Goal: Task Accomplishment & Management: Use online tool/utility

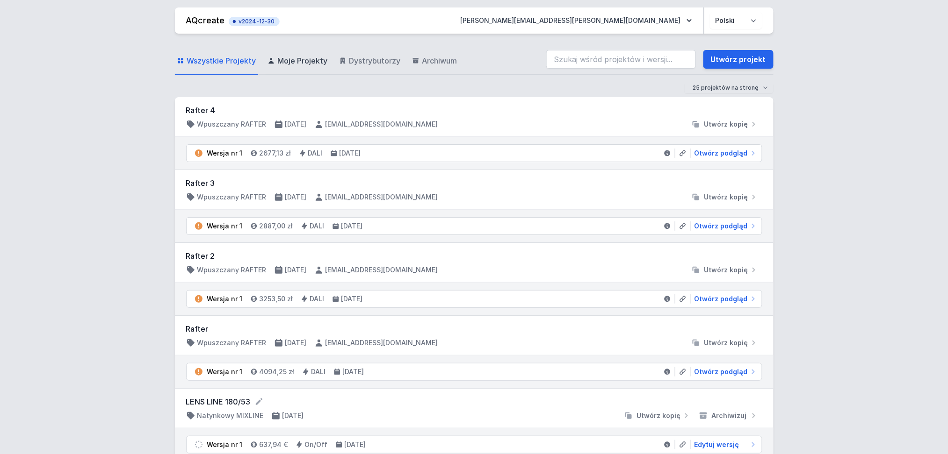
click at [294, 56] on span "Moje Projekty" at bounding box center [303, 60] width 50 height 11
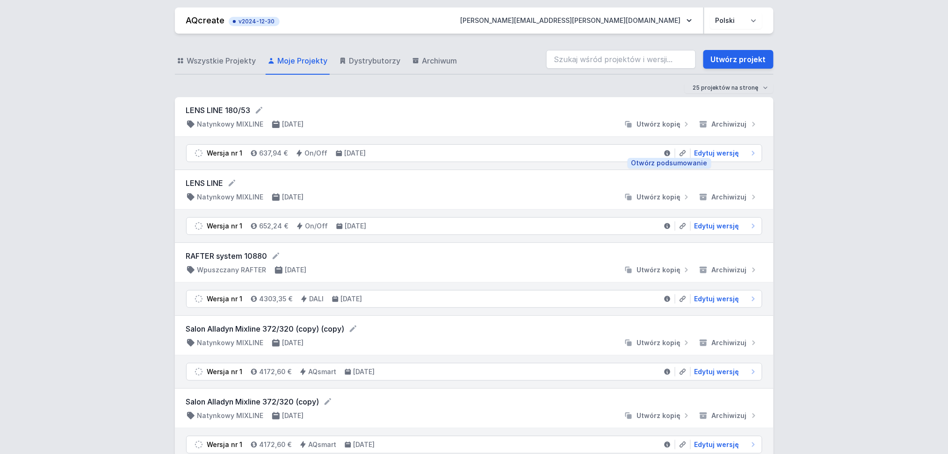
click at [668, 150] on icon at bounding box center [666, 153] width 7 height 7
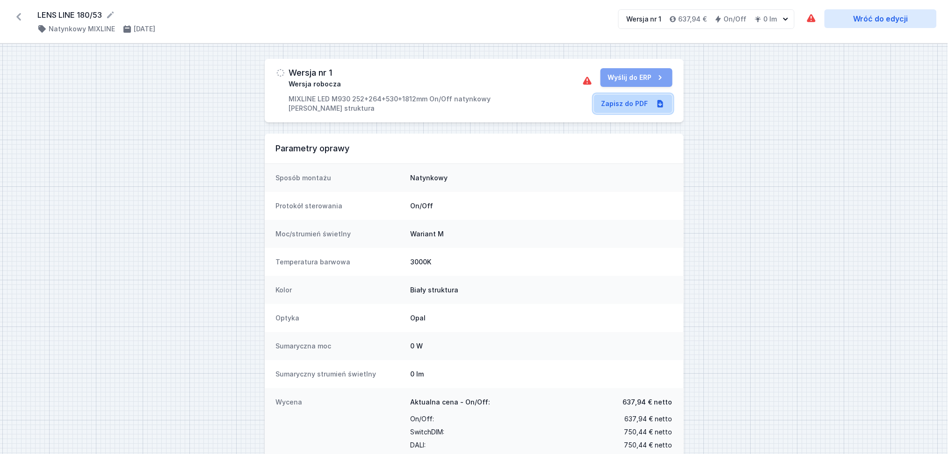
click at [619, 100] on link "Zapisz do PDF" at bounding box center [633, 103] width 79 height 19
click at [15, 16] on icon at bounding box center [18, 16] width 15 height 15
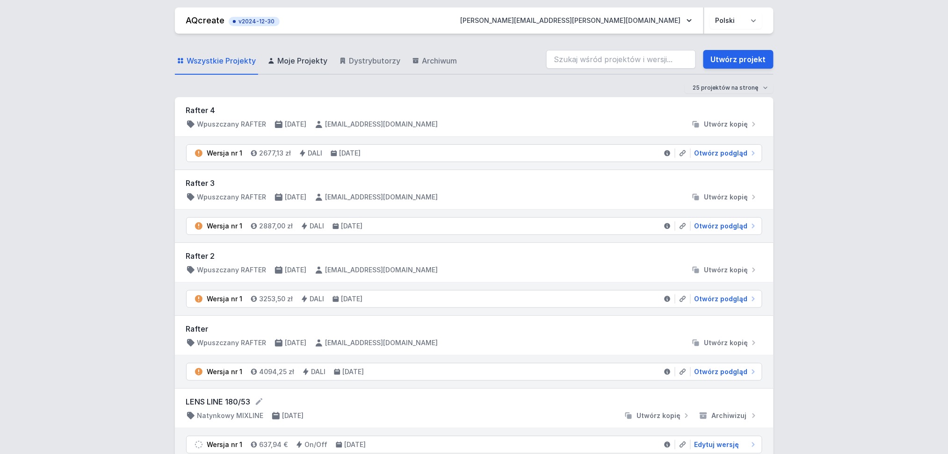
click at [317, 59] on span "Moje Projekty" at bounding box center [303, 60] width 50 height 11
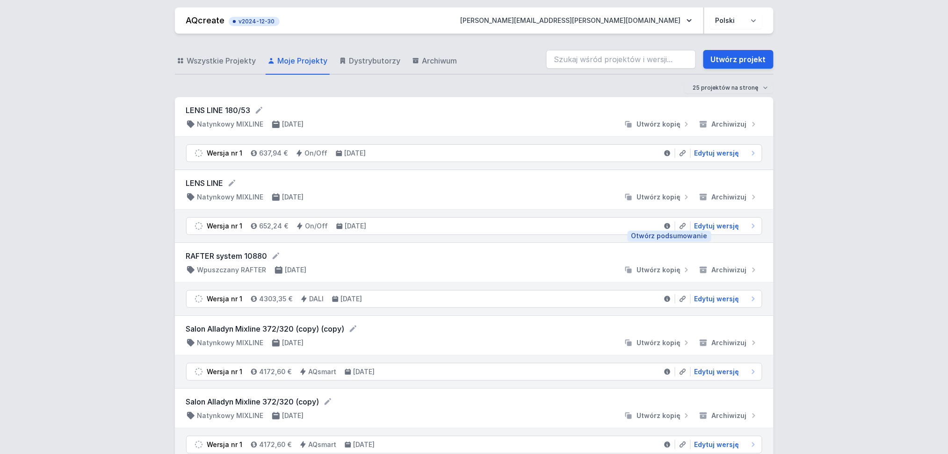
click at [666, 227] on icon at bounding box center [667, 226] width 6 height 6
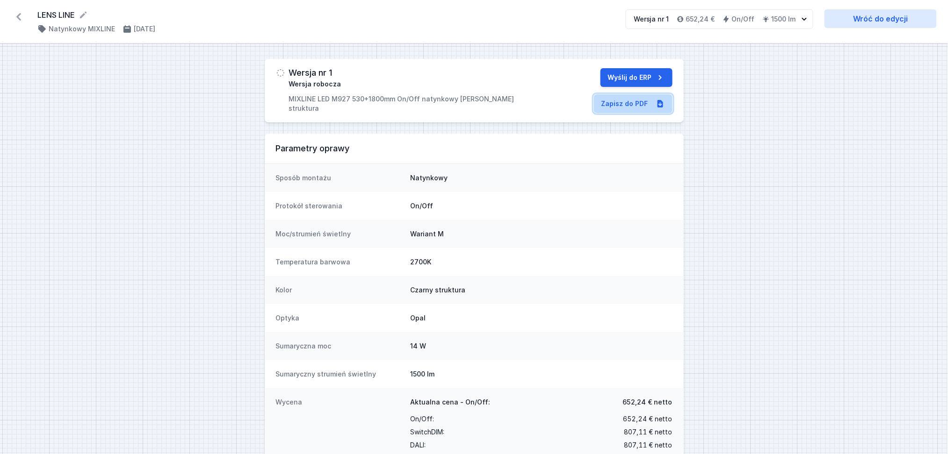
click at [611, 99] on link "Zapisz do PDF" at bounding box center [633, 103] width 79 height 19
click at [894, 16] on link "Wróć do edycji" at bounding box center [880, 18] width 112 height 19
select select "2700"
select select "2"
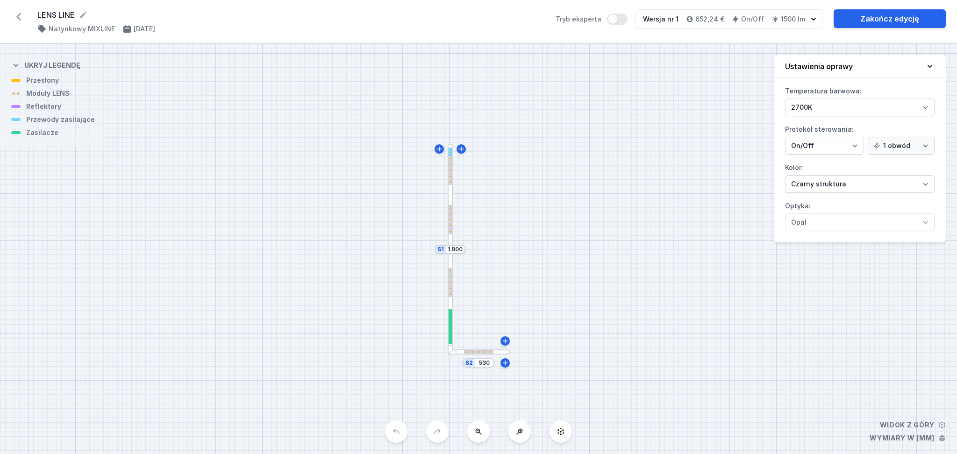
click at [451, 291] on div at bounding box center [450, 282] width 3 height 29
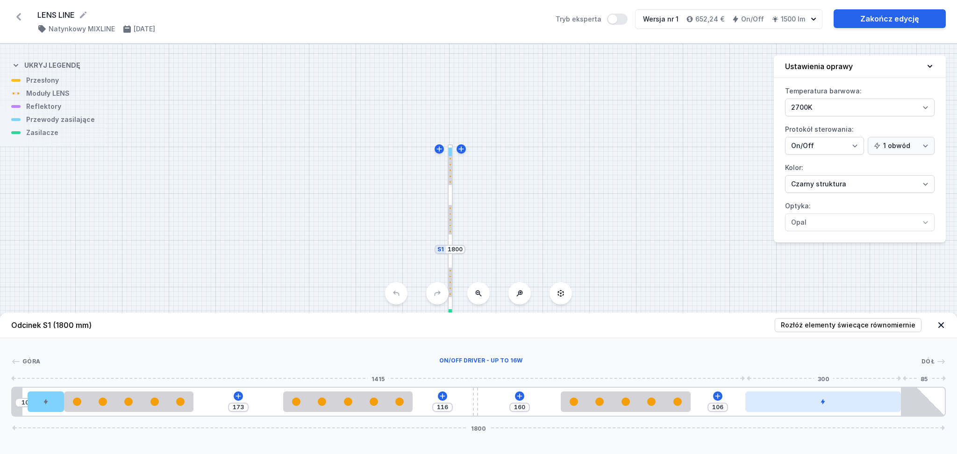
click at [781, 407] on div at bounding box center [824, 402] width 156 height 21
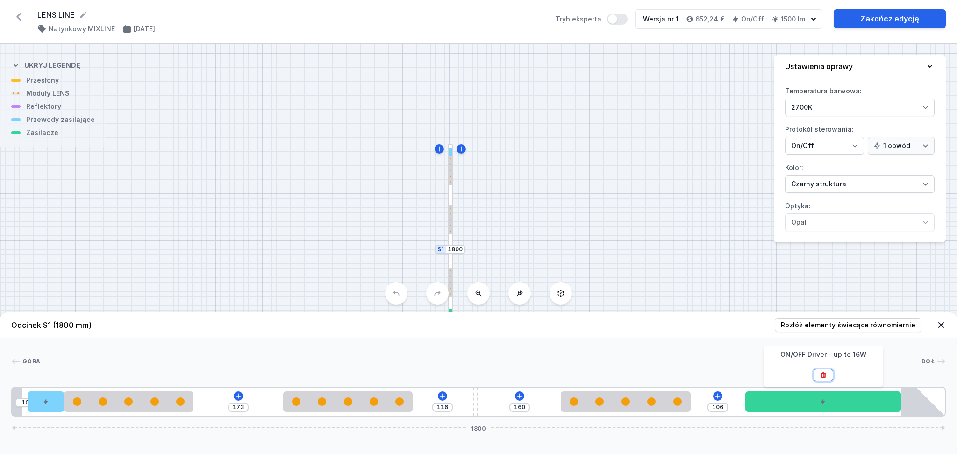
click at [825, 377] on icon at bounding box center [823, 375] width 7 height 7
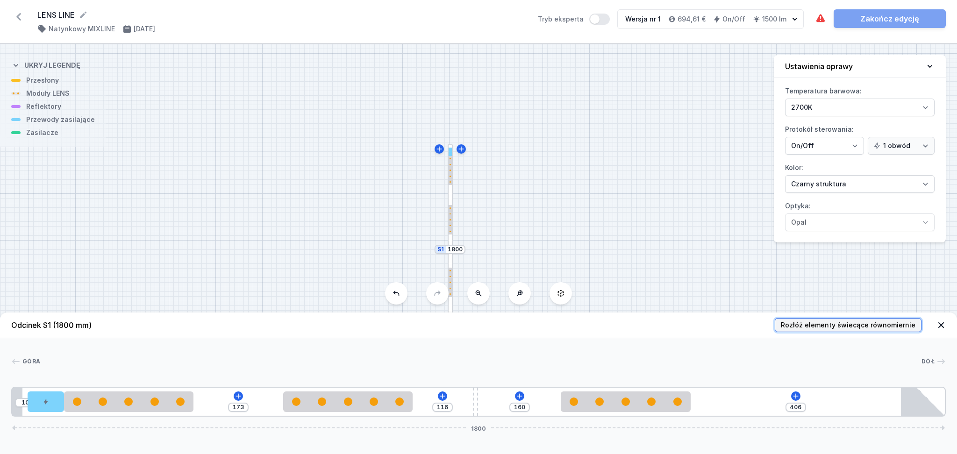
click at [826, 329] on span "Rozłóż elementy świecące równomiernie" at bounding box center [848, 325] width 135 height 9
type input "263"
type input "176"
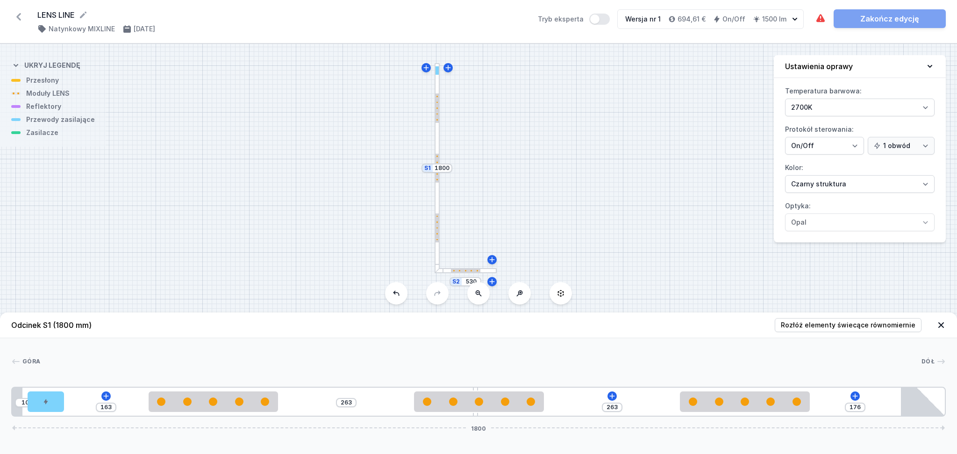
drag, startPoint x: 535, startPoint y: 210, endPoint x: 522, endPoint y: 125, distance: 85.6
click at [522, 125] on div "S2 530 S1 1800" at bounding box center [478, 249] width 957 height 410
type input "252"
type input "174"
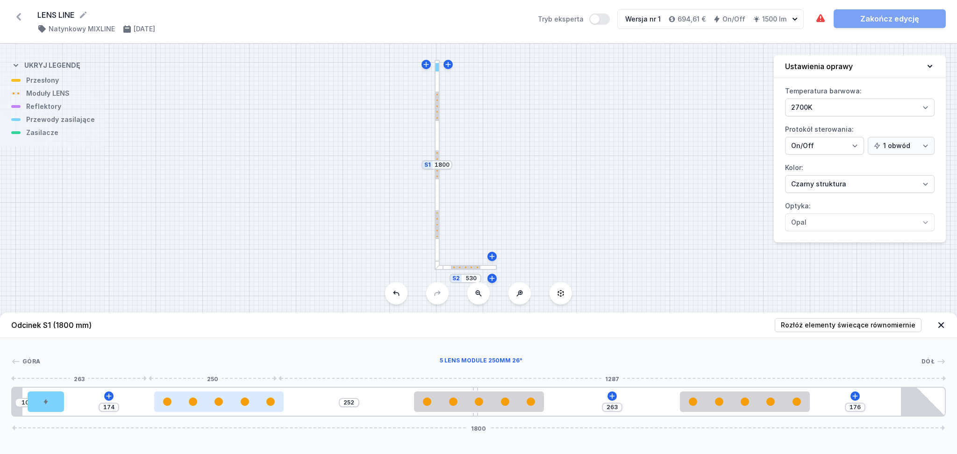
type input "257"
type input "169"
type input "258"
type input "168"
type input "260"
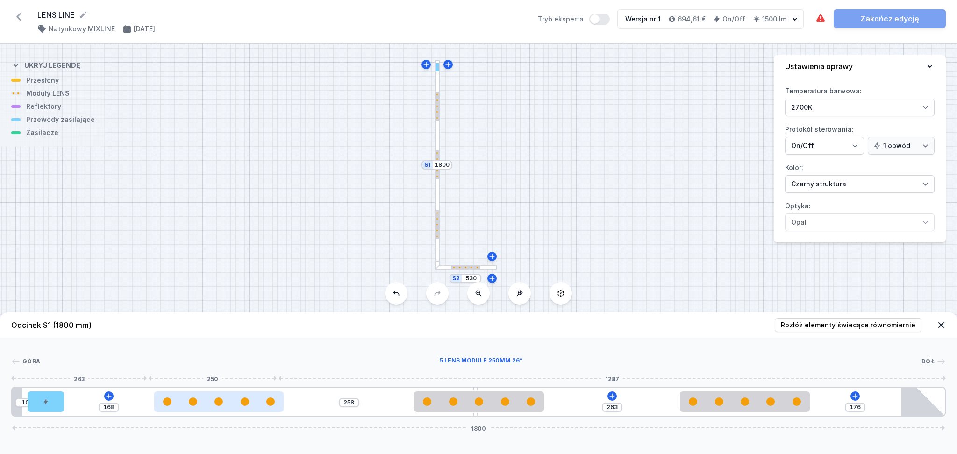
type input "166"
type input "261"
type input "165"
type input "262"
type input "164"
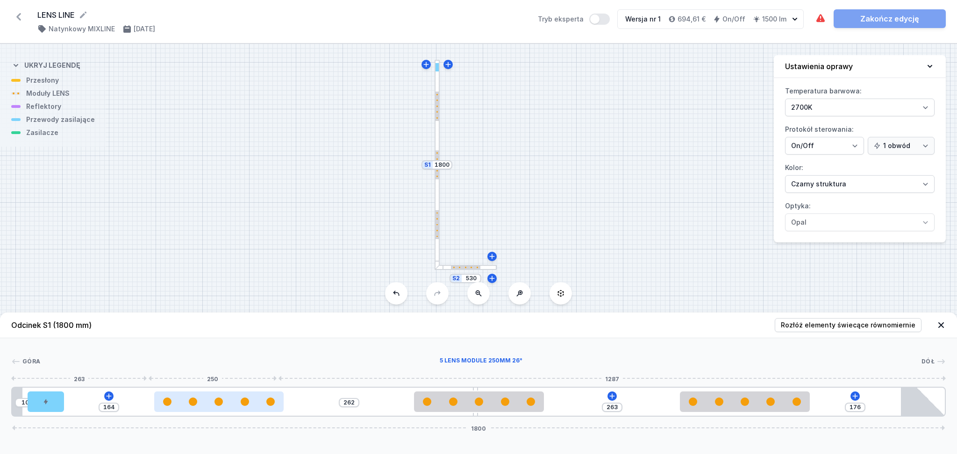
type input "263"
type input "163"
type input "265"
type input "161"
type input "266"
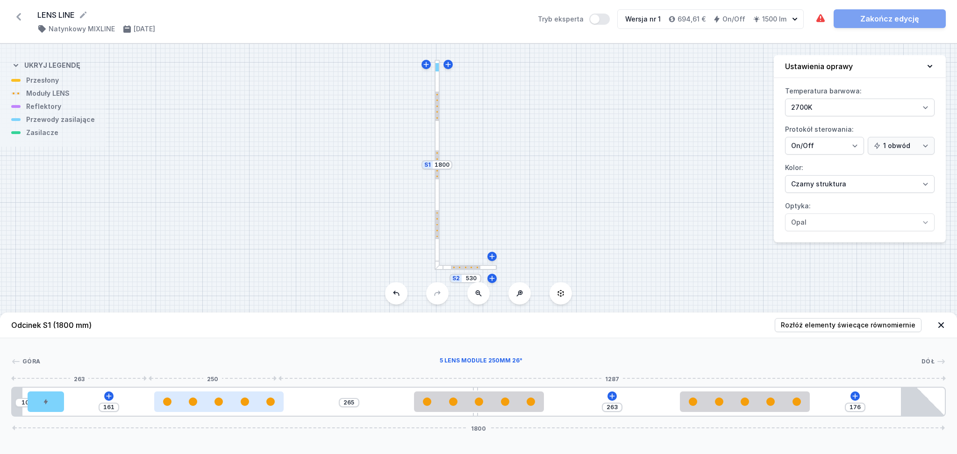
type input "160"
type input "267"
type input "159"
type input "269"
type input "157"
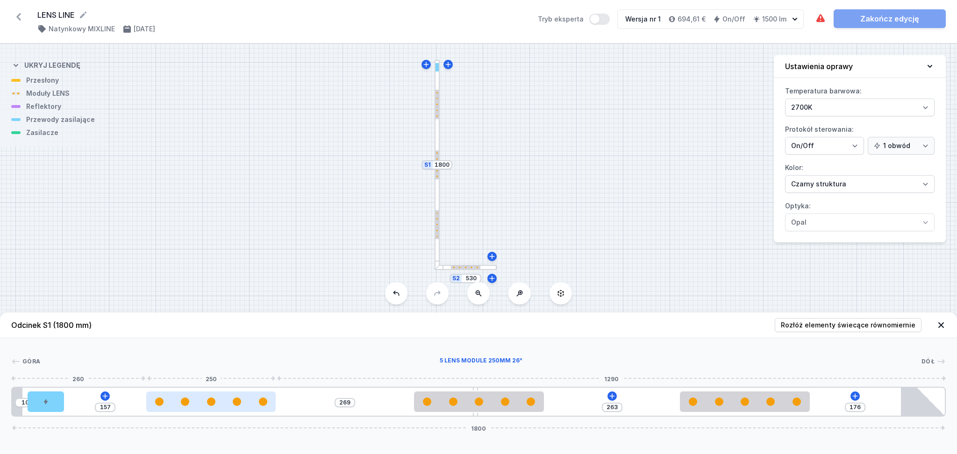
type input "270"
type input "156"
type input "271"
type input "155"
type input "272"
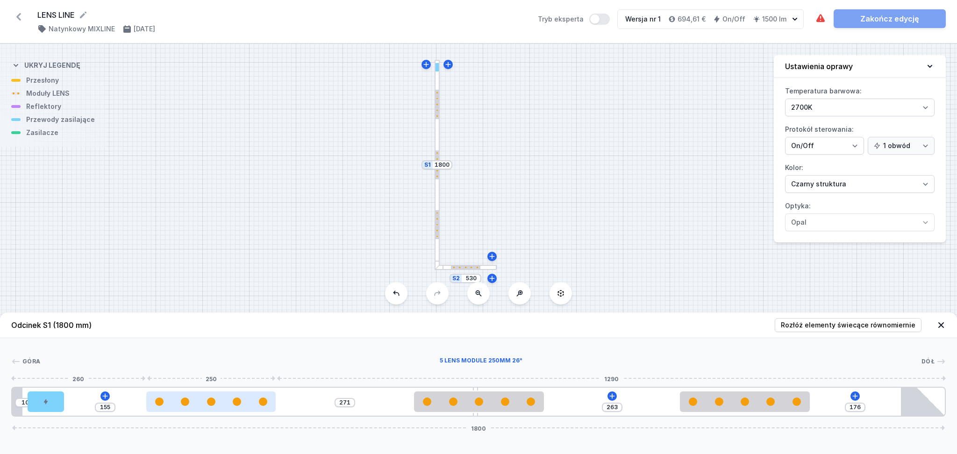
type input "154"
type input "277"
type input "149"
type input "278"
type input "148"
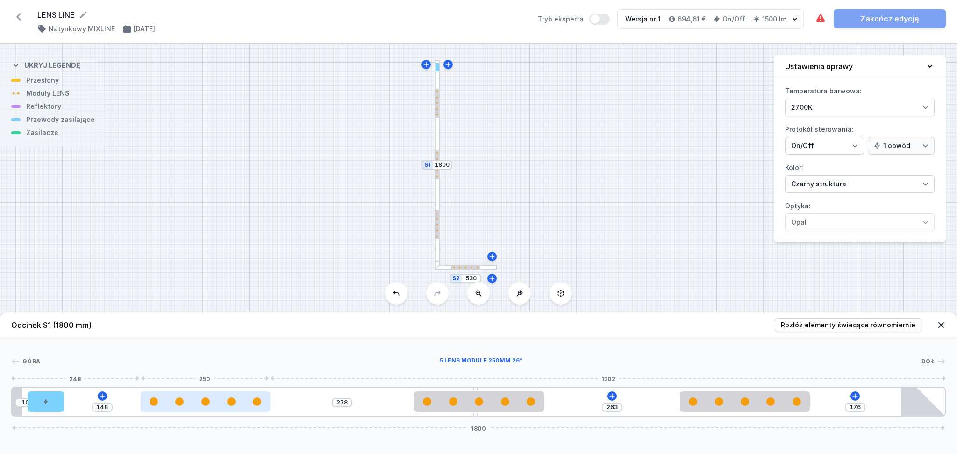
type input "281"
type input "145"
type input "284"
type input "142"
type input "287"
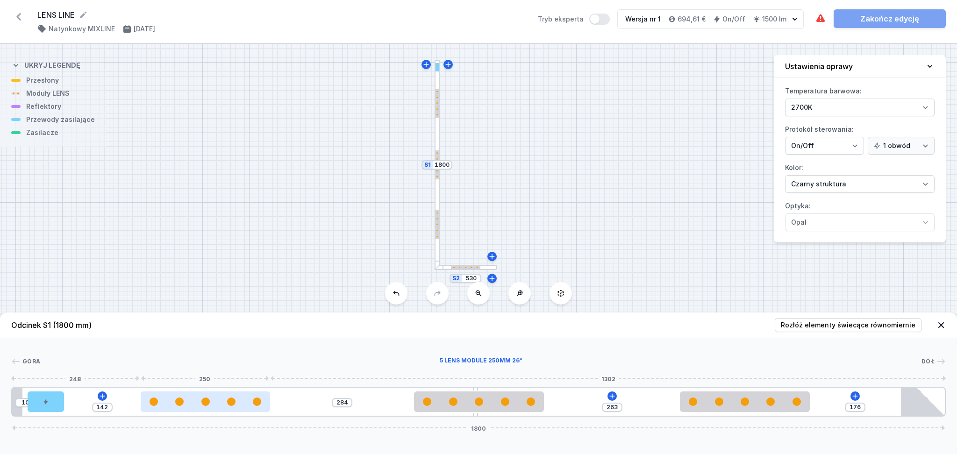
type input "139"
type input "288"
type input "138"
type input "290"
type input "136"
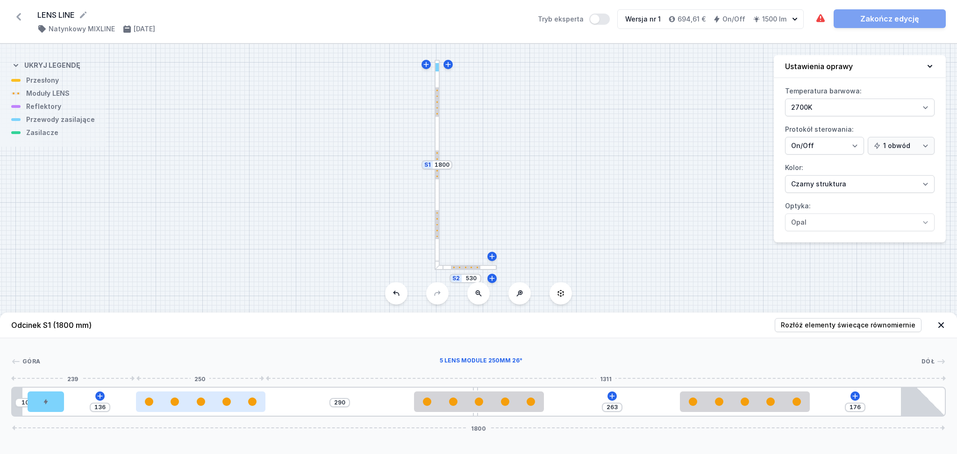
type input "291"
type input "135"
type input "293"
type input "133"
type input "295"
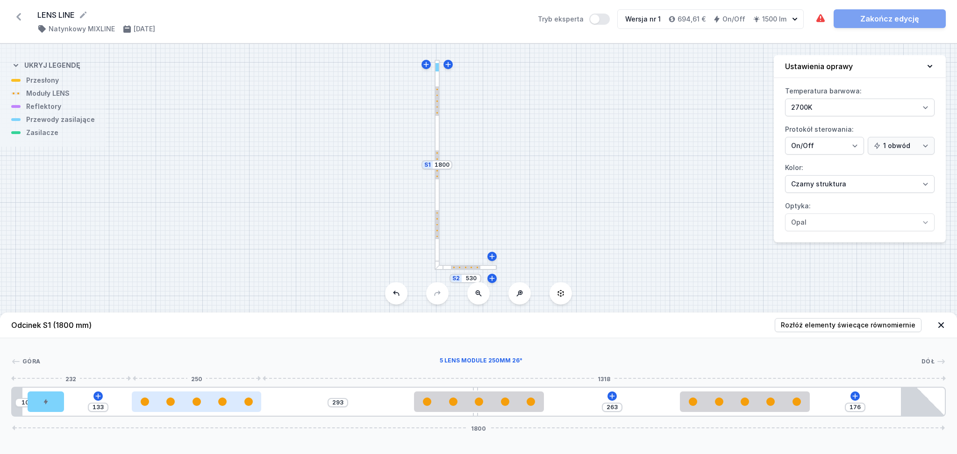
type input "131"
type input "297"
type input "129"
type input "298"
type input "128"
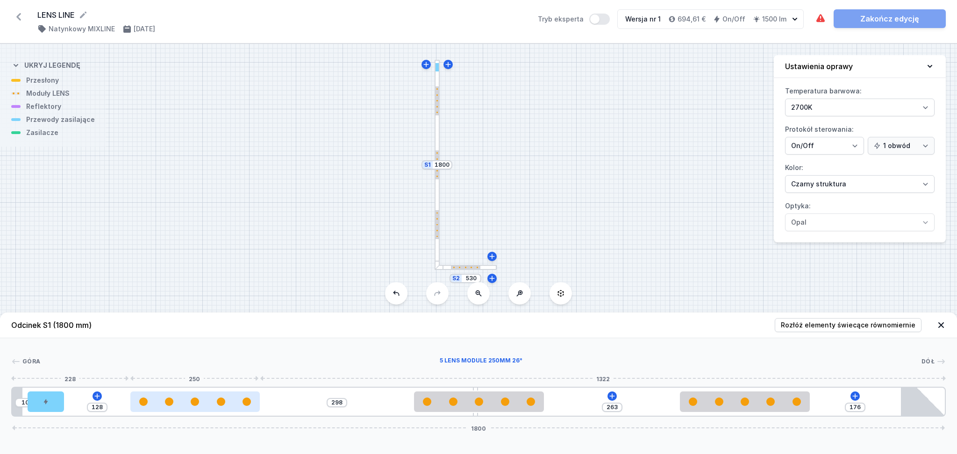
type input "302"
type input "124"
type input "303"
type input "123"
type input "304"
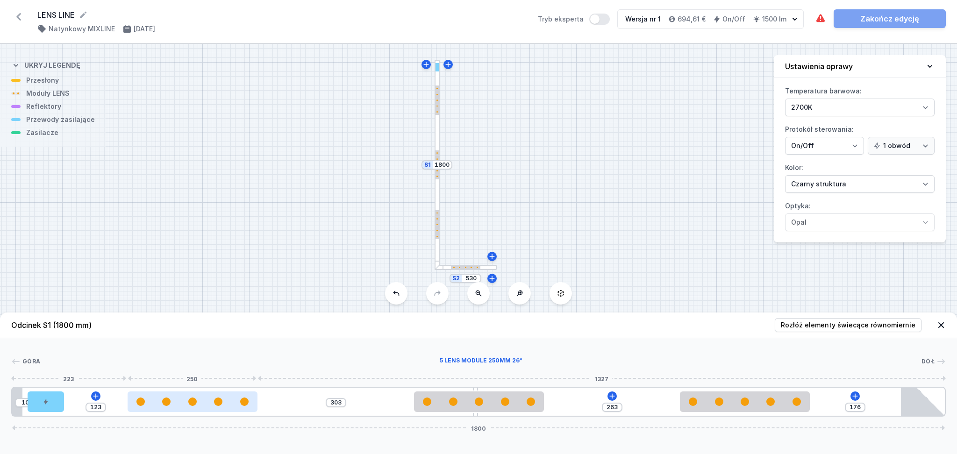
type input "122"
type input "305"
type input "121"
type input "306"
type input "120"
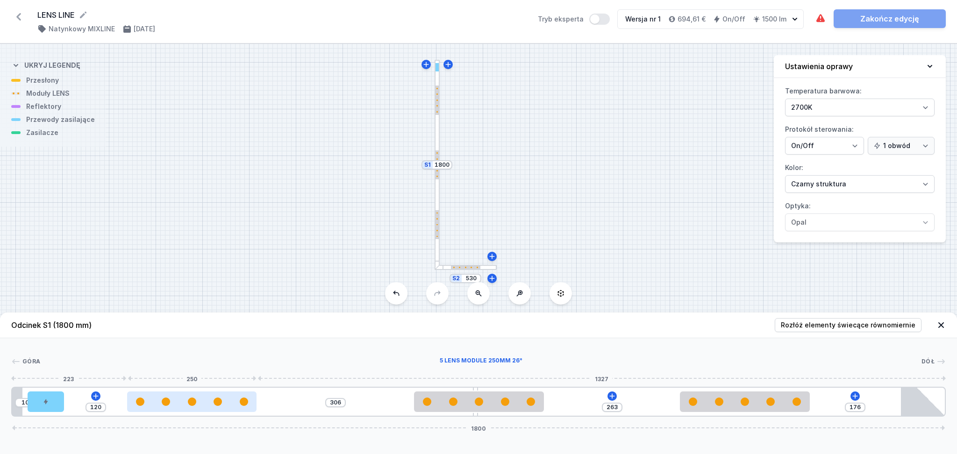
type input "307"
type input "119"
type input "308"
type input "118"
type input "309"
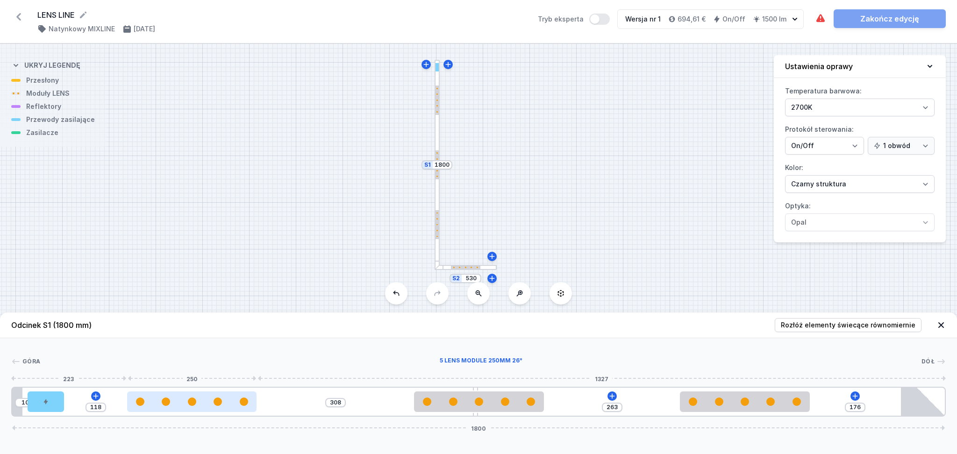
type input "117"
type input "312"
type input "114"
type input "313"
type input "113"
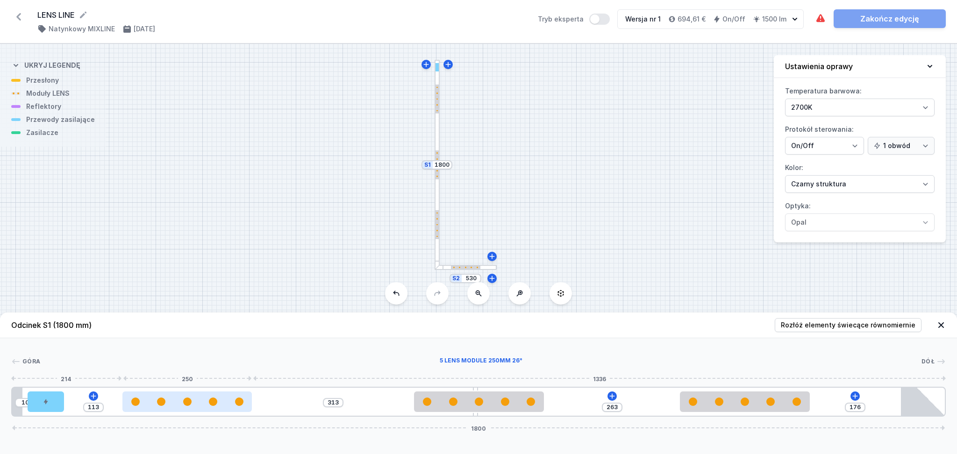
type input "314"
type input "112"
type input "315"
type input "111"
type input "316"
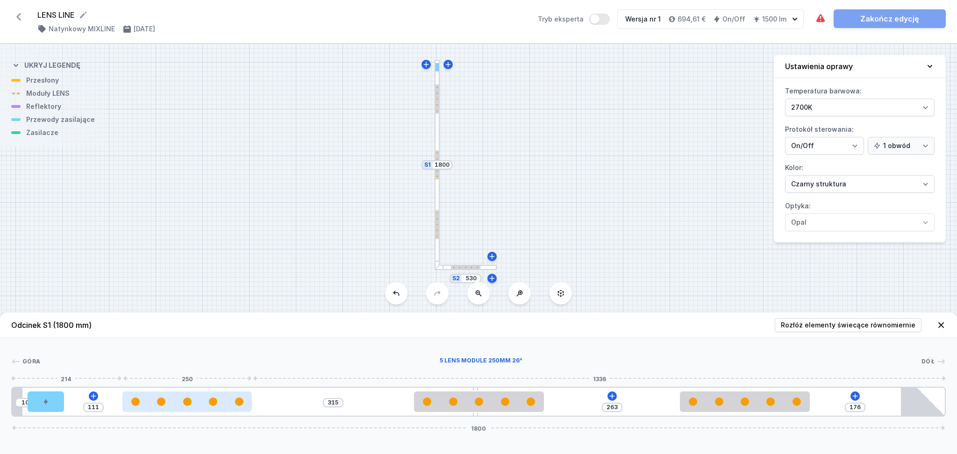
type input "110"
type input "317"
type input "109"
type input "318"
type input "108"
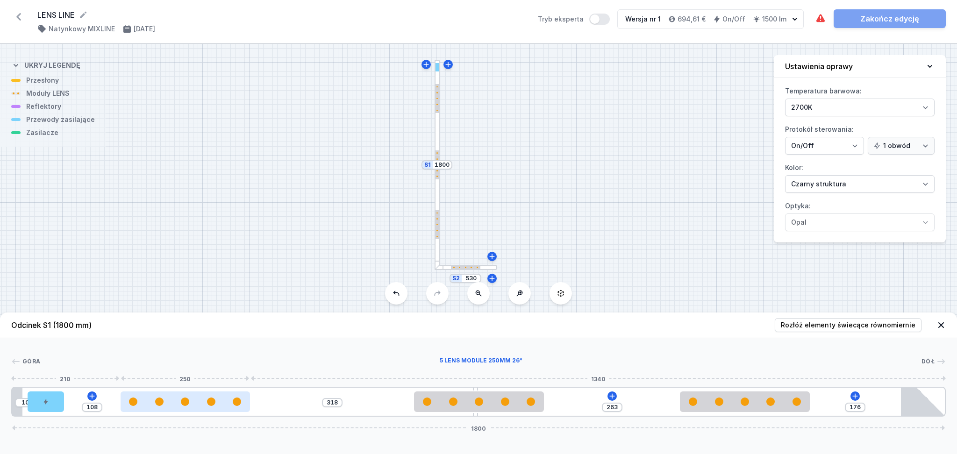
type input "319"
type input "107"
type input "320"
type input "106"
type input "321"
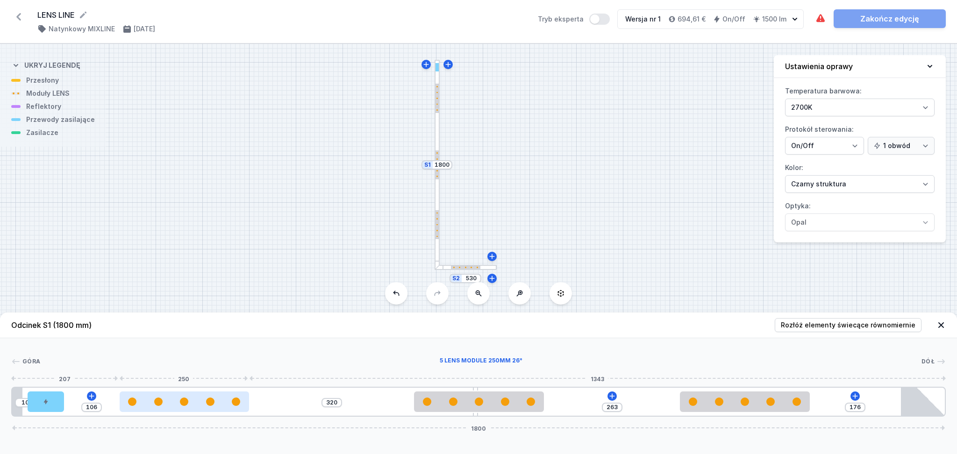
type input "105"
type input "322"
type input "104"
type input "323"
type input "103"
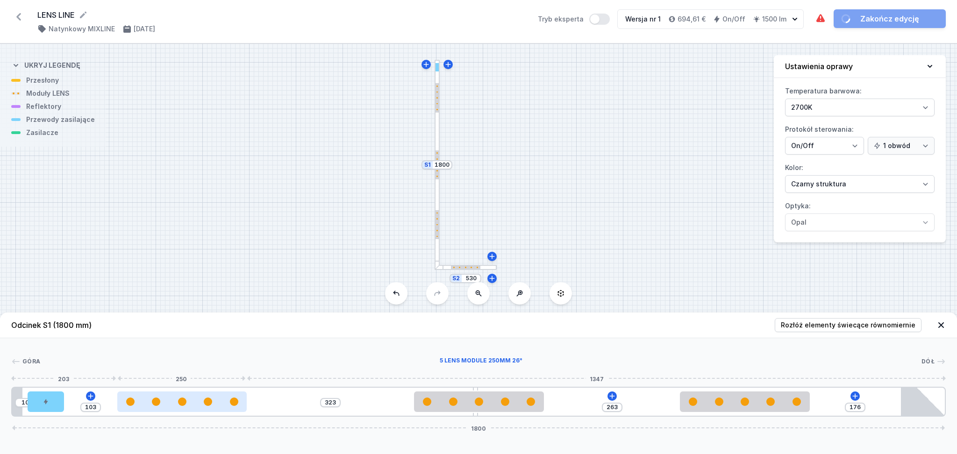
type input "325"
type input "101"
type input "326"
type input "100"
type input "327"
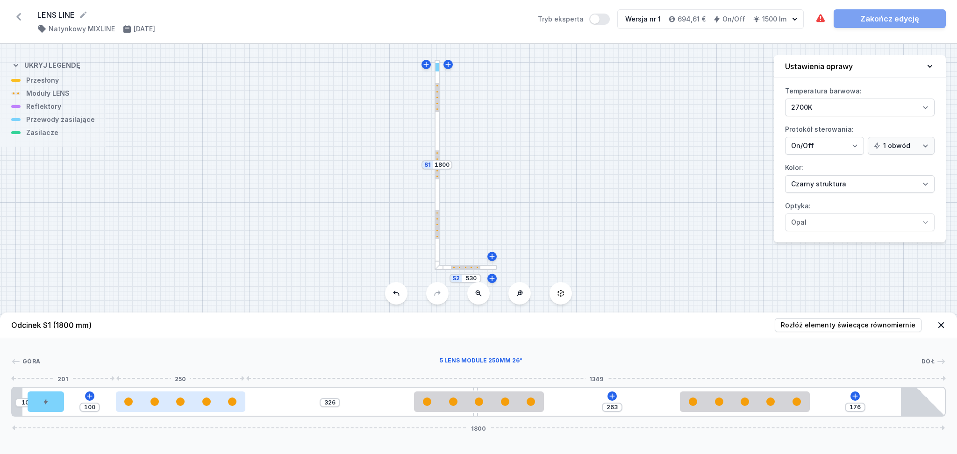
type input "99"
drag, startPoint x: 196, startPoint y: 407, endPoint x: 155, endPoint y: 406, distance: 40.7
click at [155, 406] on div at bounding box center [179, 402] width 129 height 21
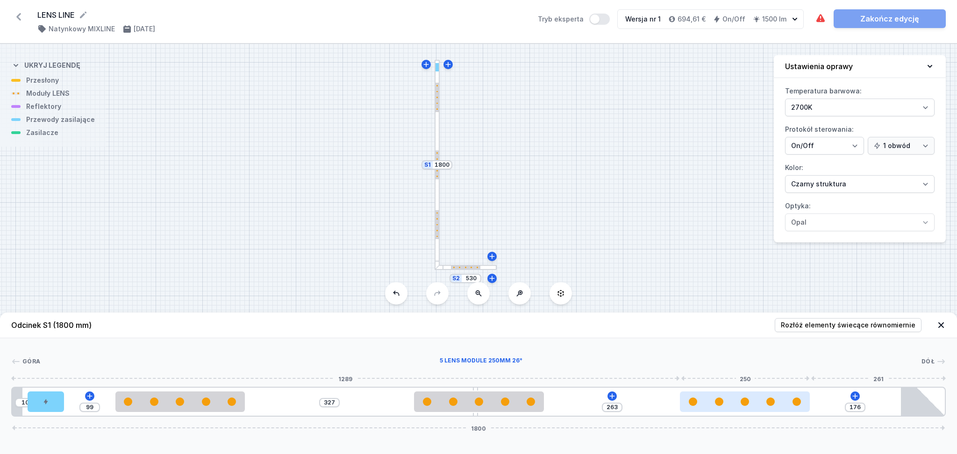
type input "244"
type input "195"
type input "247"
type input "192"
type input "250"
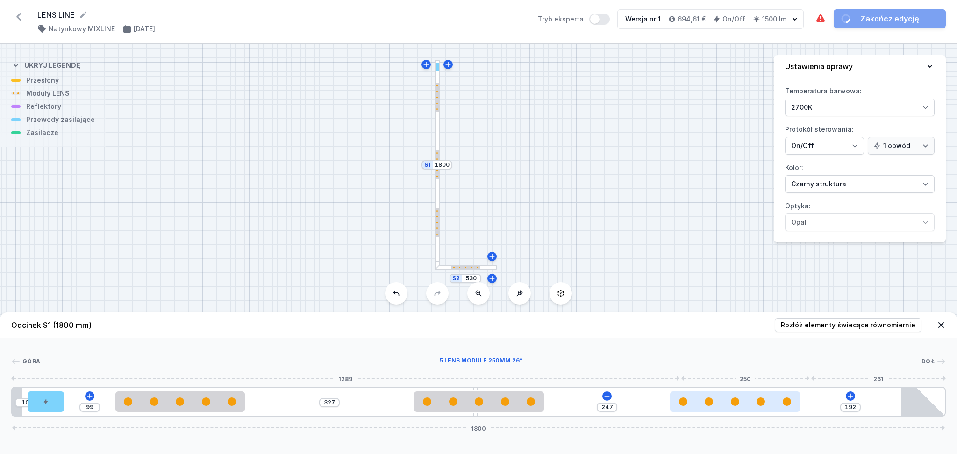
type input "189"
type input "251"
type input "188"
type input "252"
type input "187"
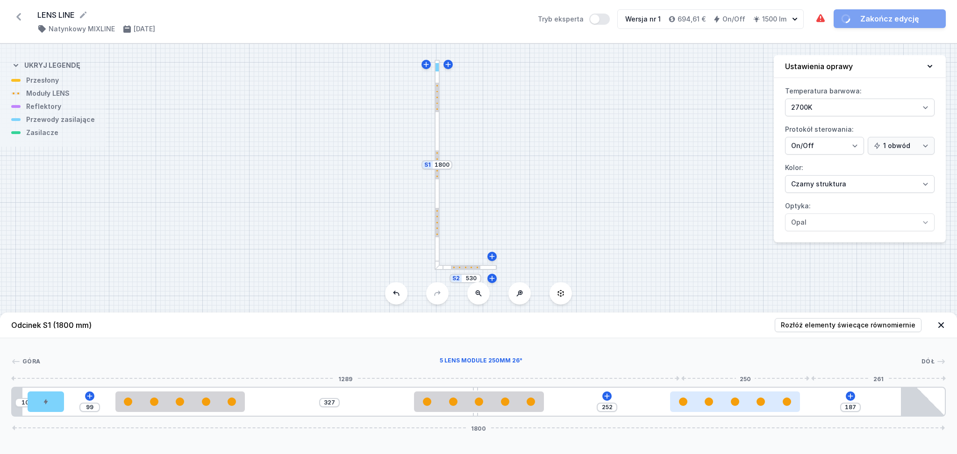
type input "255"
type input "184"
type input "256"
type input "183"
type input "257"
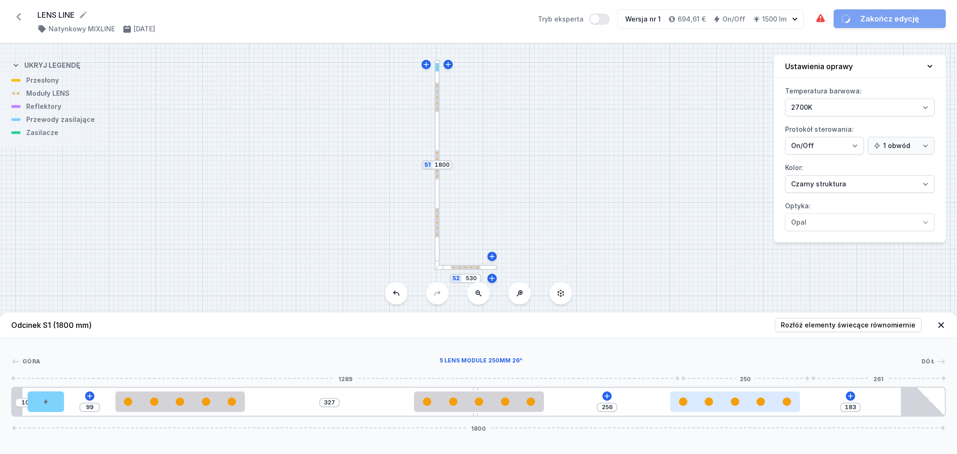
type input "182"
type input "258"
type input "181"
type input "259"
type input "180"
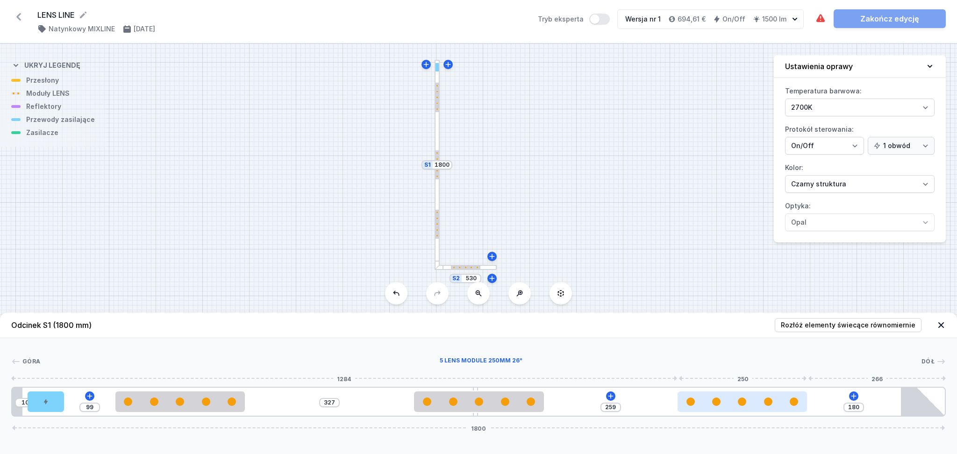
type input "260"
type input "179"
type input "261"
type input "178"
type input "262"
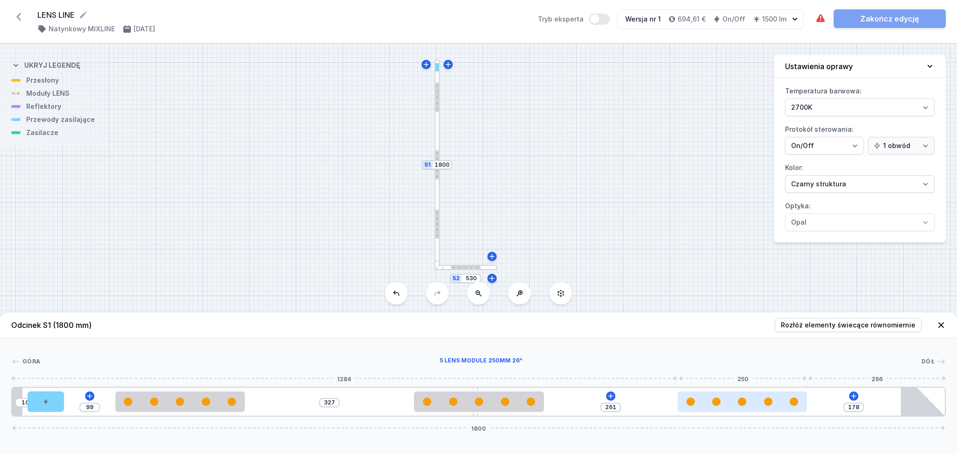
type input "177"
type input "263"
type input "176"
type input "266"
type input "173"
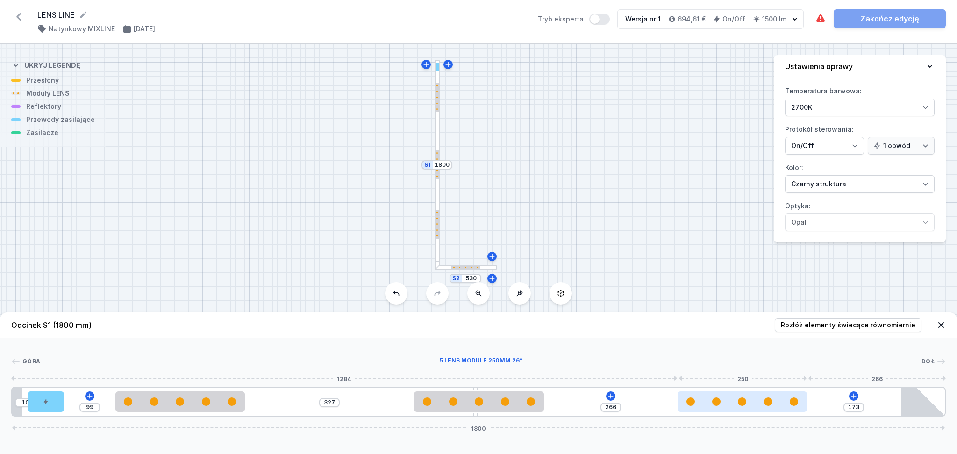
type input "268"
type input "171"
type input "269"
type input "170"
type input "270"
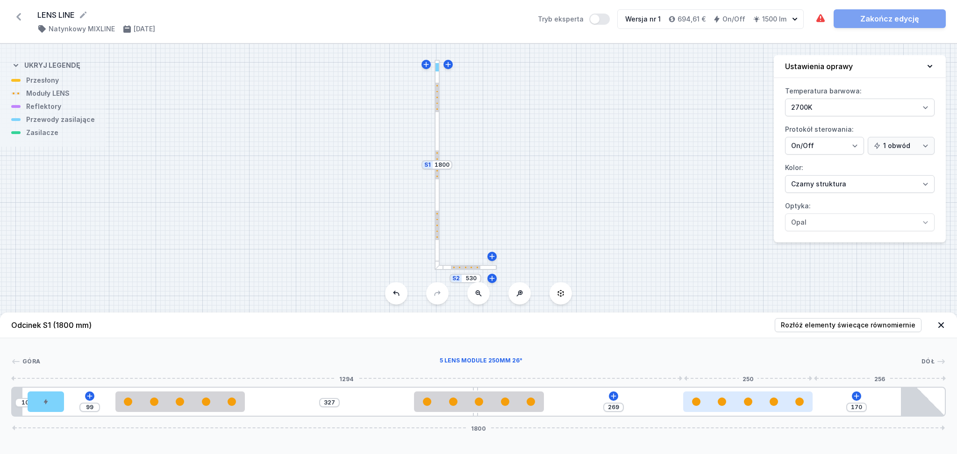
type input "169"
type input "272"
type input "167"
type input "274"
type input "165"
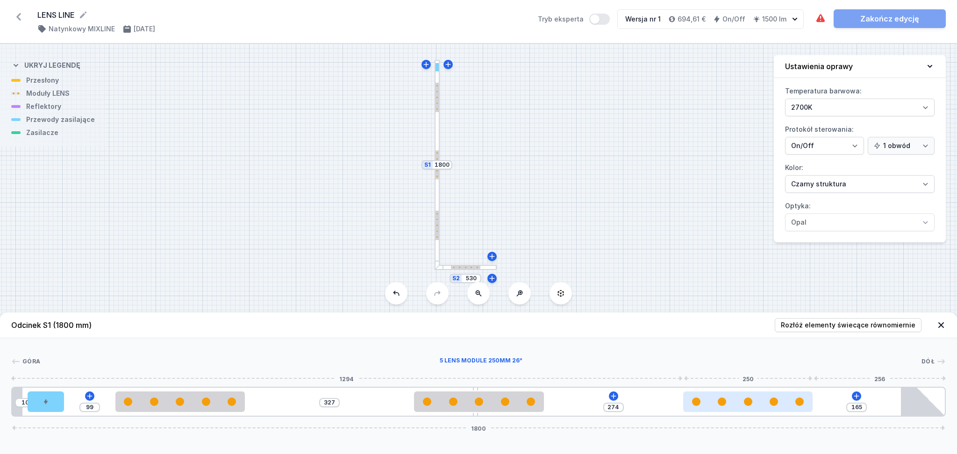
type input "275"
type input "164"
type input "276"
type input "163"
type input "277"
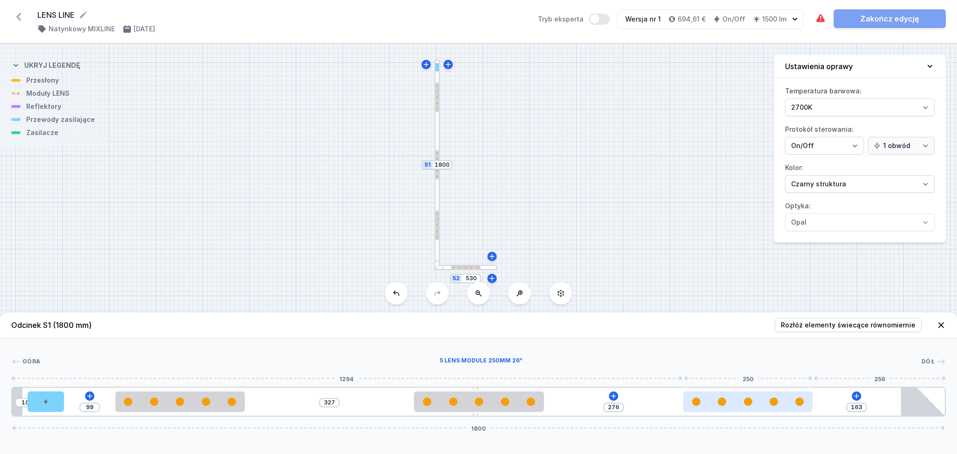
type input "162"
type input "278"
type input "161"
type input "279"
type input "160"
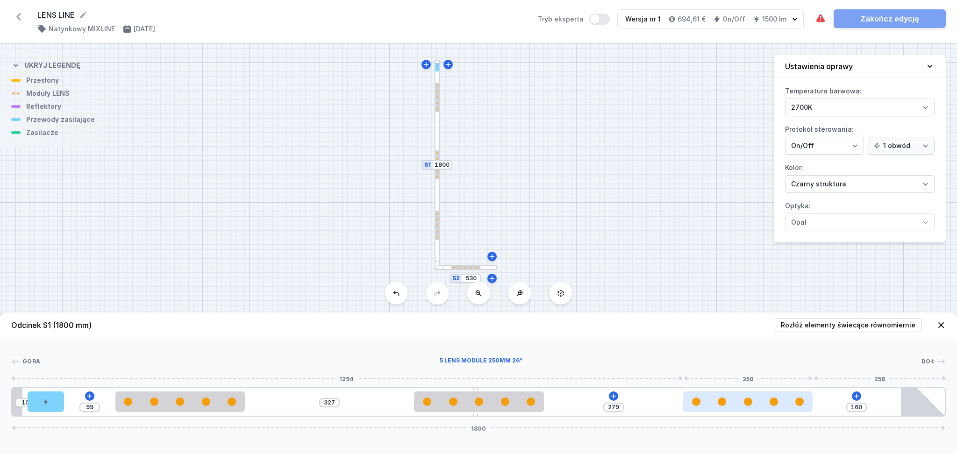
type input "282"
type input "157"
type input "284"
type input "155"
type input "285"
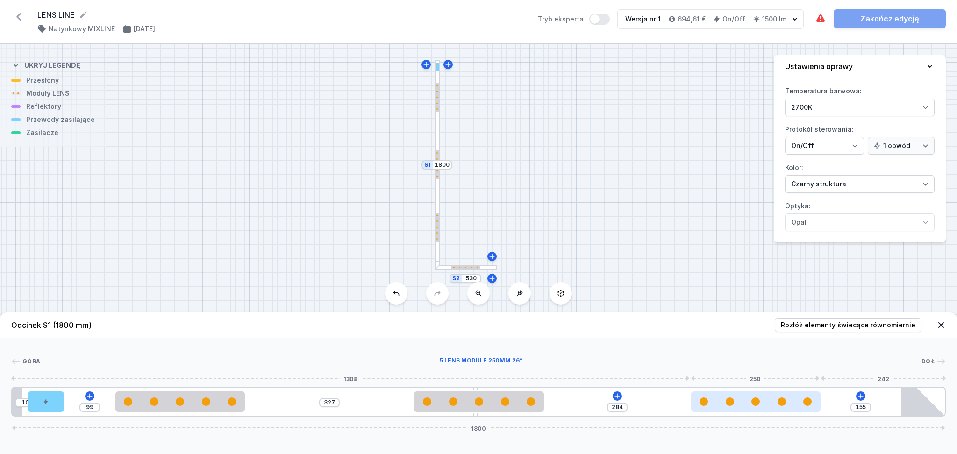
type input "154"
type input "286"
type input "153"
type input "287"
type input "152"
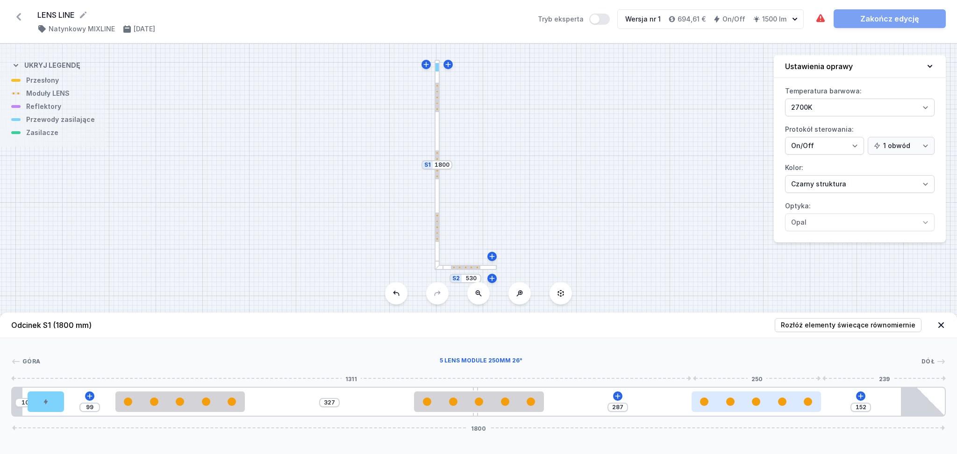
type input "288"
type input "151"
type input "289"
type input "150"
type input "291"
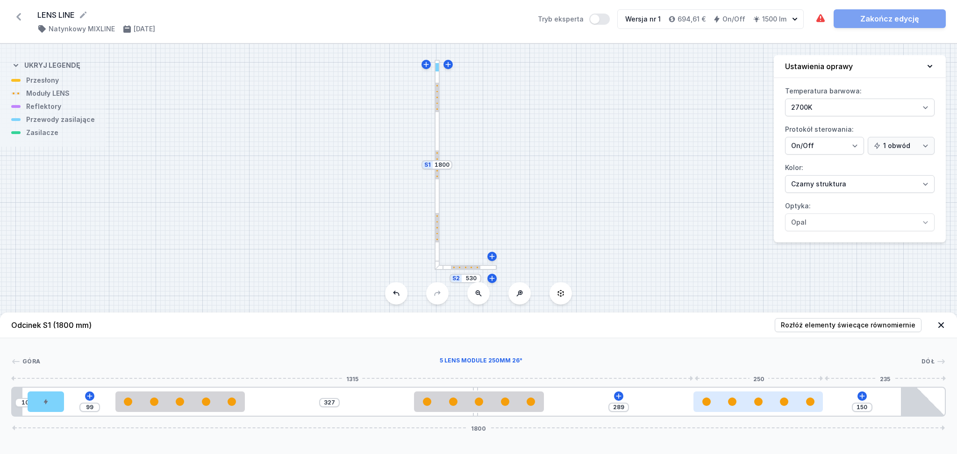
type input "148"
type input "292"
type input "147"
type input "293"
type input "146"
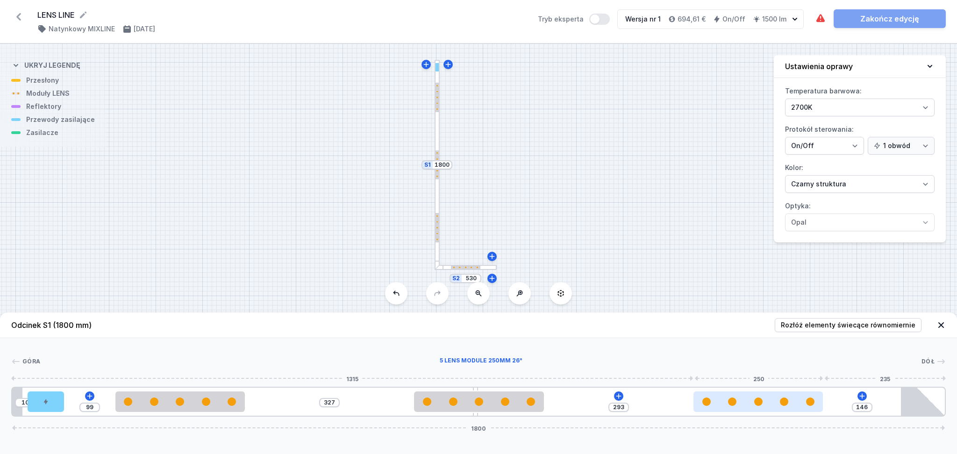
type input "294"
type input "145"
type input "296"
type input "143"
type input "297"
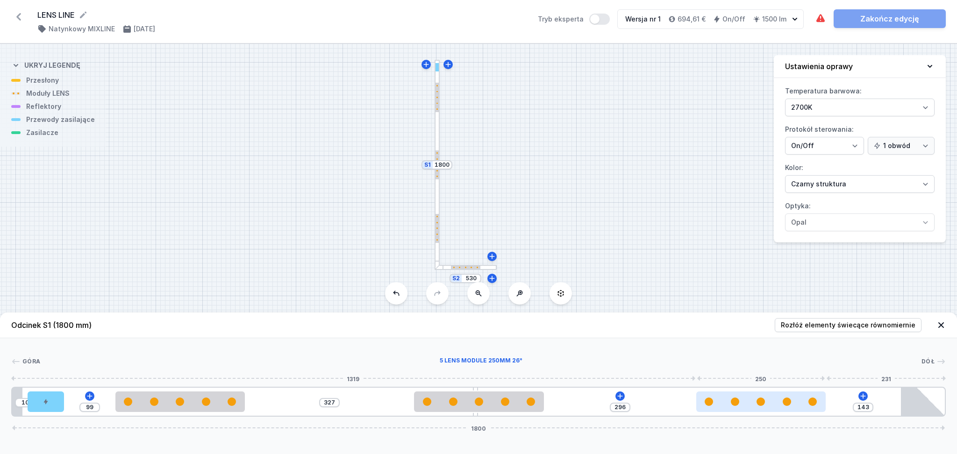
type input "142"
type input "298"
type input "141"
type input "299"
type input "140"
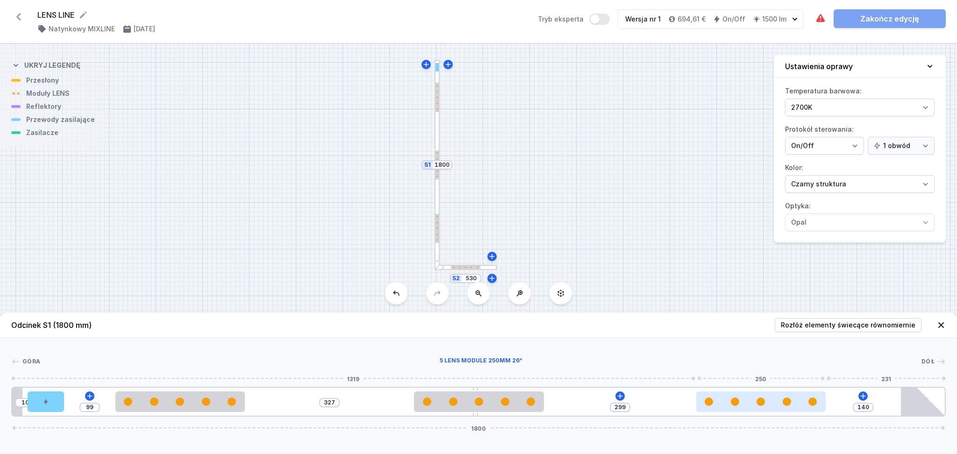
type input "301"
type input "138"
type input "303"
type input "136"
type input "304"
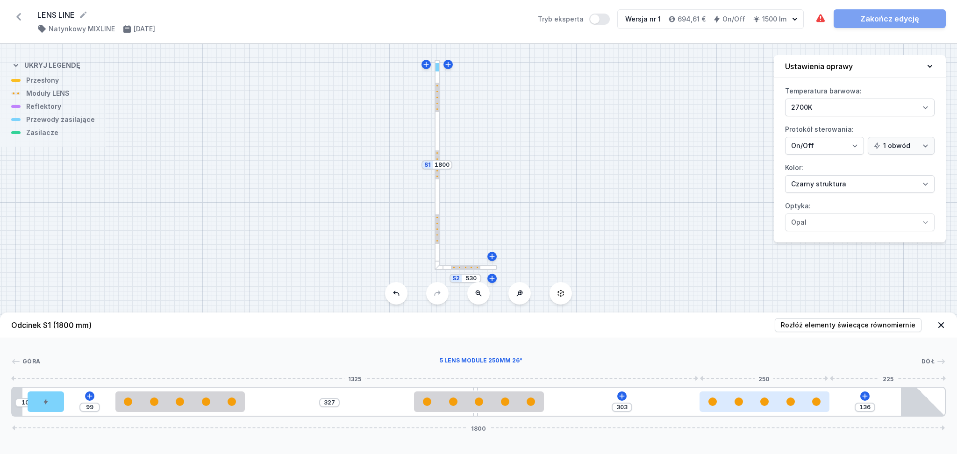
type input "135"
type input "305"
type input "134"
type input "306"
type input "133"
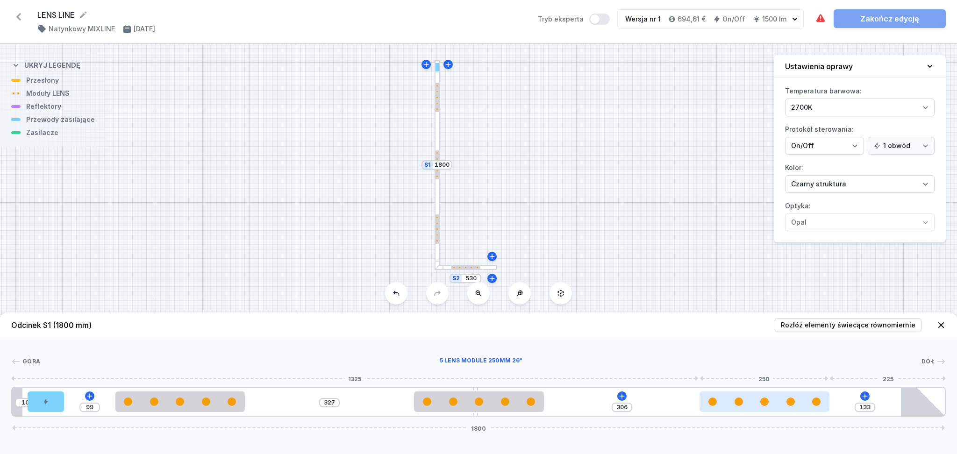
type input "307"
type input "132"
type input "308"
type input "131"
type input "310"
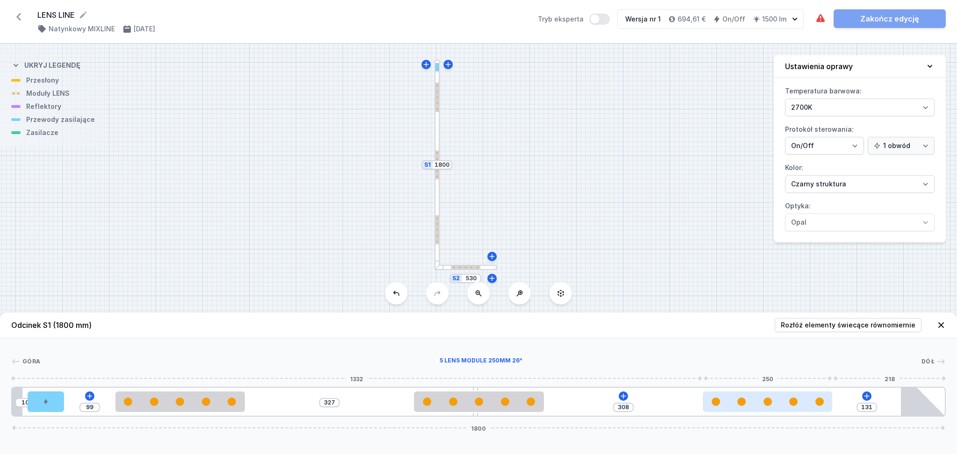
type input "129"
type input "312"
drag, startPoint x: 743, startPoint y: 409, endPoint x: 785, endPoint y: 413, distance: 42.7
click at [785, 412] on div at bounding box center [776, 402] width 129 height 21
click at [625, 397] on icon at bounding box center [627, 396] width 7 height 7
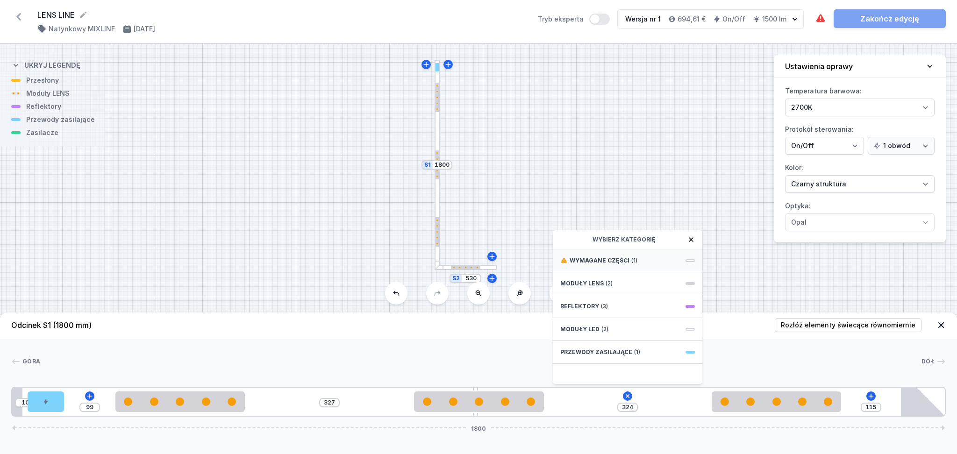
click at [622, 256] on div "Wymagane części (1)" at bounding box center [628, 261] width 150 height 23
click at [605, 266] on div "ON/OFF Driver - up to 16W" at bounding box center [628, 260] width 150 height 21
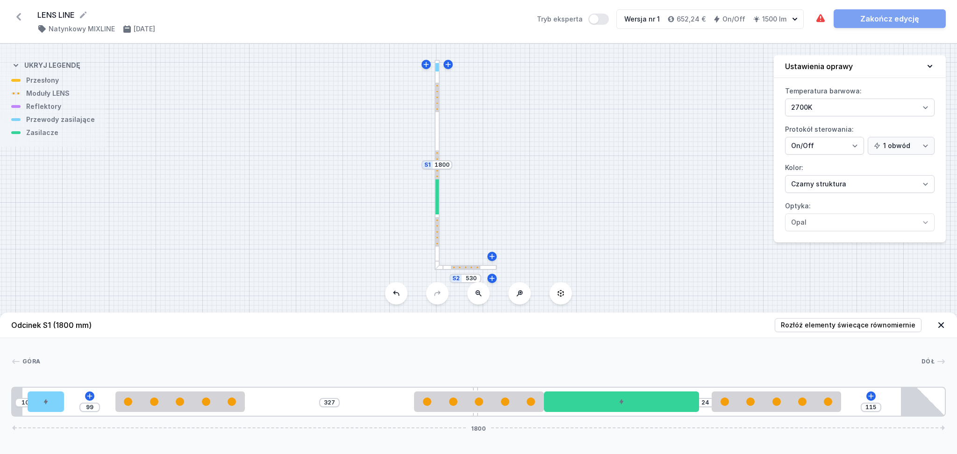
click at [597, 165] on div "S2 530 S1 1800" at bounding box center [478, 249] width 957 height 410
click at [470, 392] on div at bounding box center [478, 402] width 129 height 21
drag, startPoint x: 476, startPoint y: 415, endPoint x: 406, endPoint y: 416, distance: 70.1
click at [406, 416] on div at bounding box center [404, 402] width 5 height 28
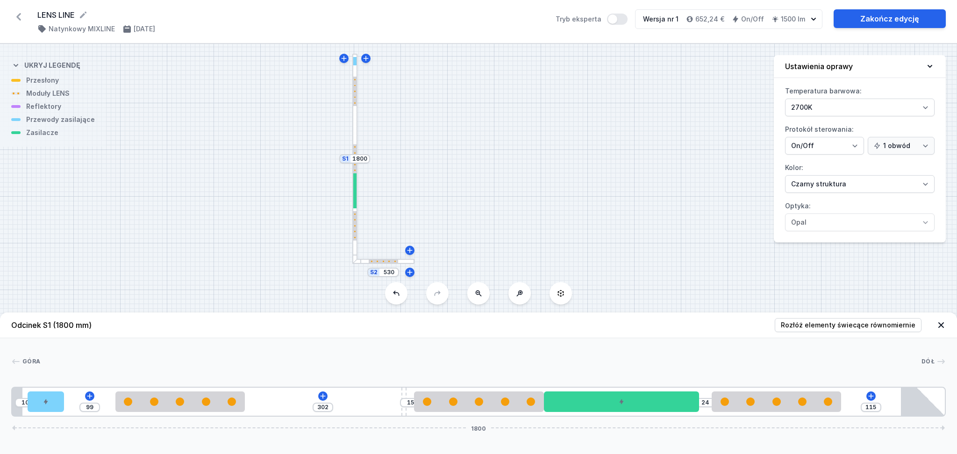
drag, startPoint x: 593, startPoint y: 184, endPoint x: 515, endPoint y: 175, distance: 78.1
click at [518, 175] on div "S2 530 S1 1800" at bounding box center [478, 249] width 957 height 410
click at [881, 21] on link "Zakończ edycję" at bounding box center [890, 18] width 112 height 19
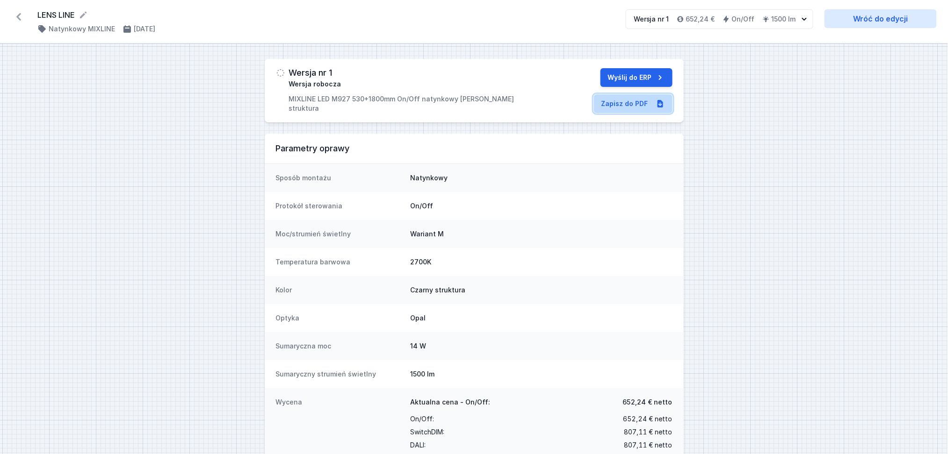
click at [617, 103] on link "Zapisz do PDF" at bounding box center [633, 103] width 79 height 19
click at [18, 17] on icon at bounding box center [18, 16] width 5 height 7
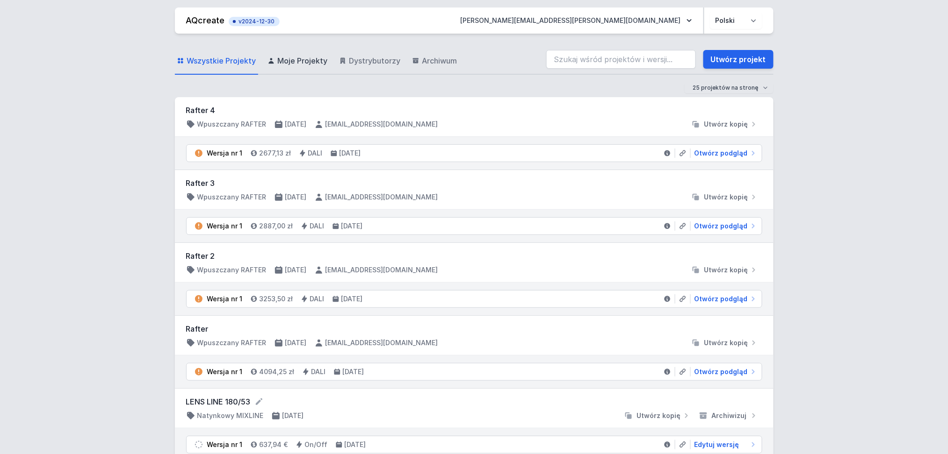
click at [297, 61] on span "Moje Projekty" at bounding box center [303, 60] width 50 height 11
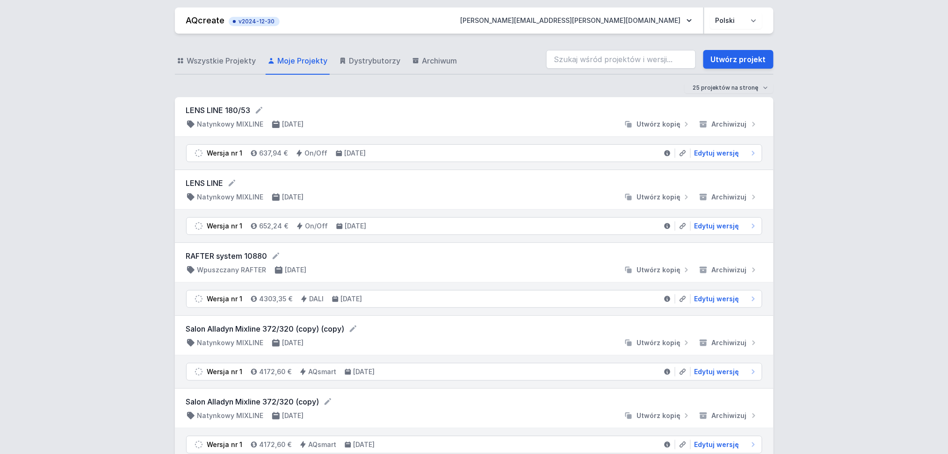
click at [761, 17] on nav "AQcreate v2024-12-30 [PERSON_NAME][EMAIL_ADDRESS][PERSON_NAME][DOMAIN_NAME] Pol…" at bounding box center [474, 20] width 598 height 26
click at [751, 21] on select "Polski English" at bounding box center [736, 20] width 52 height 17
click at [710, 12] on select "Polski English" at bounding box center [736, 20] width 52 height 17
click at [727, 226] on span "Edit version" at bounding box center [713, 226] width 39 height 9
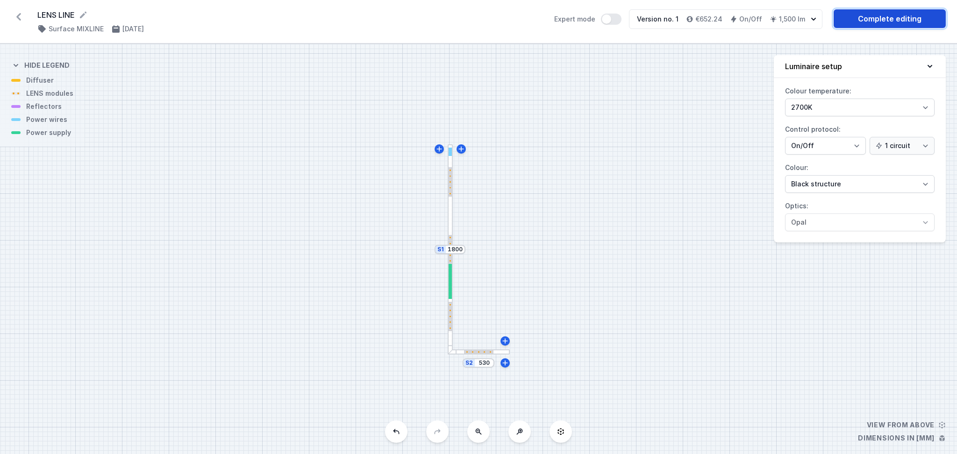
click at [891, 16] on link "Complete editing" at bounding box center [890, 18] width 112 height 19
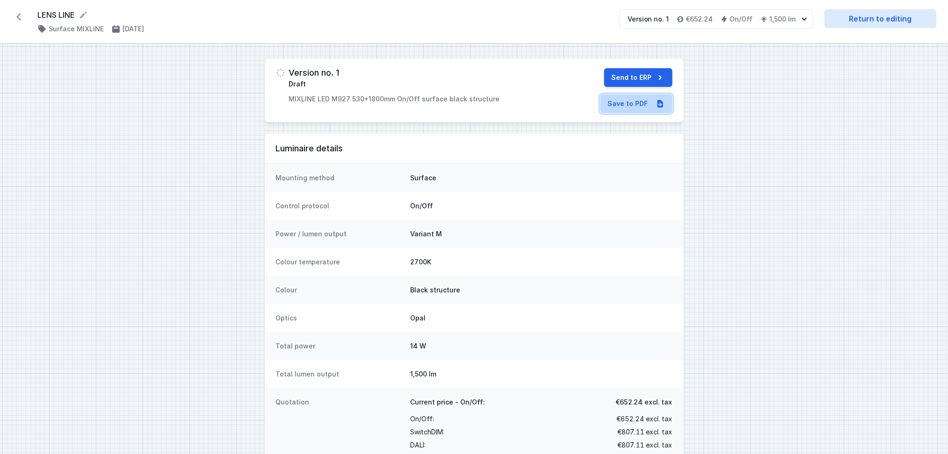
click at [637, 105] on link "Save to PDF" at bounding box center [636, 103] width 72 height 19
